Goal: Navigation & Orientation: Find specific page/section

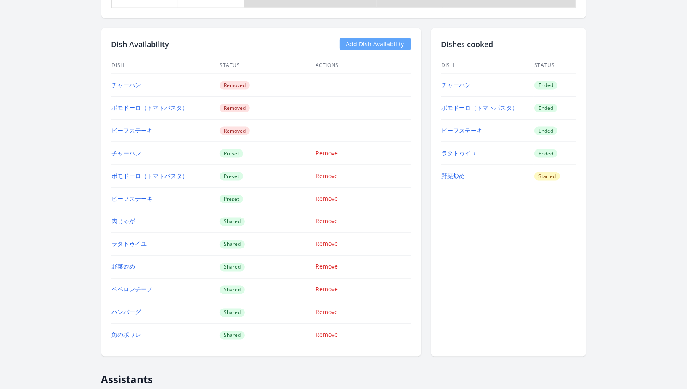
scroll to position [811, 0]
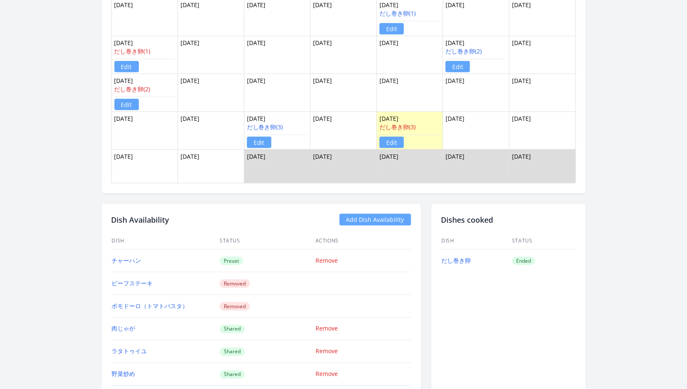
scroll to position [670, 0]
